Goal: Navigation & Orientation: Find specific page/section

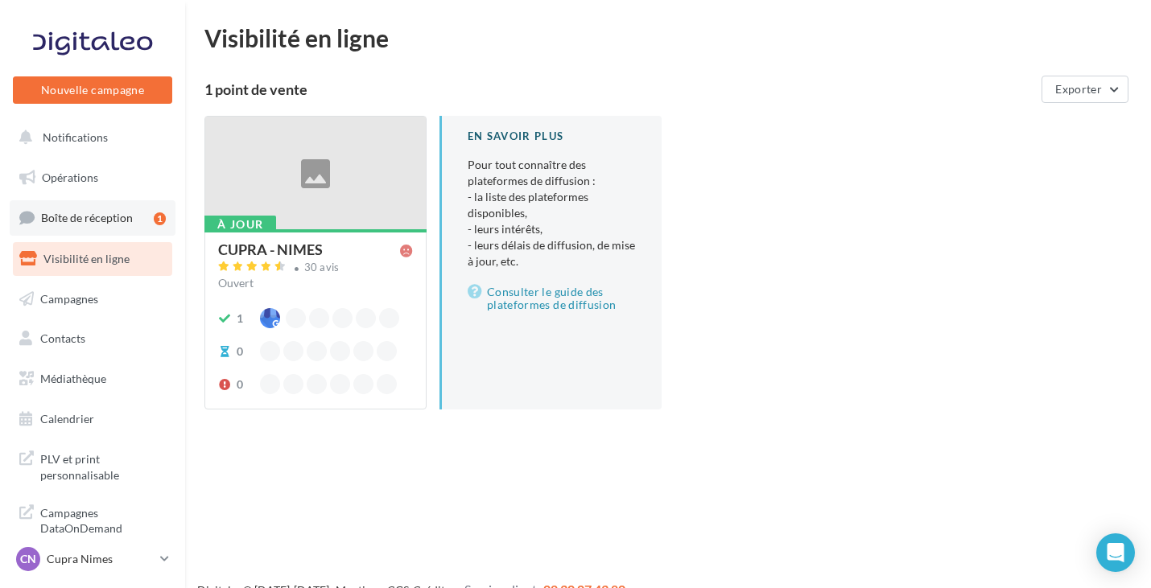
click at [76, 218] on span "Boîte de réception" at bounding box center [87, 218] width 92 height 14
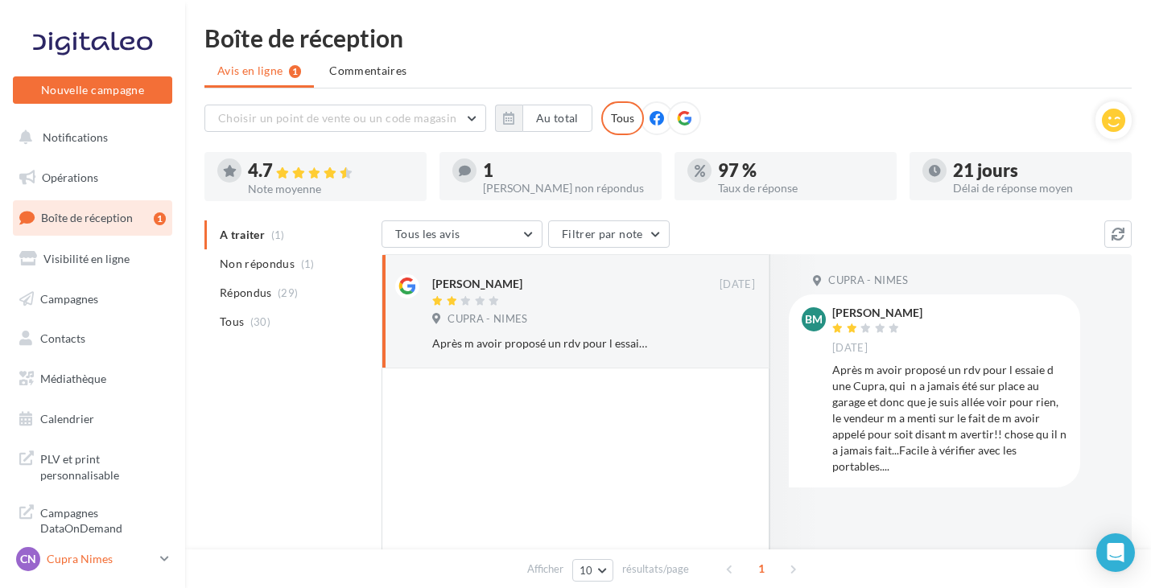
click at [122, 547] on link "CN Cupra Nimes cupra_nimes" at bounding box center [92, 559] width 159 height 31
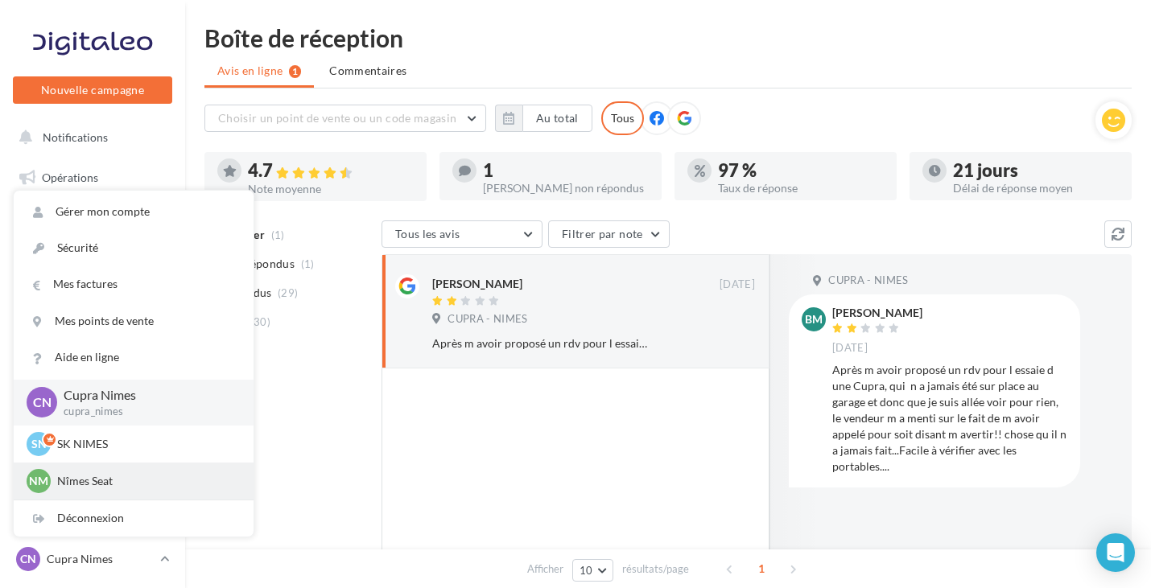
click at [136, 491] on div "Nm Nîmes Seat SEAT-NIMES" at bounding box center [134, 481] width 214 height 24
